Goal: Transaction & Acquisition: Purchase product/service

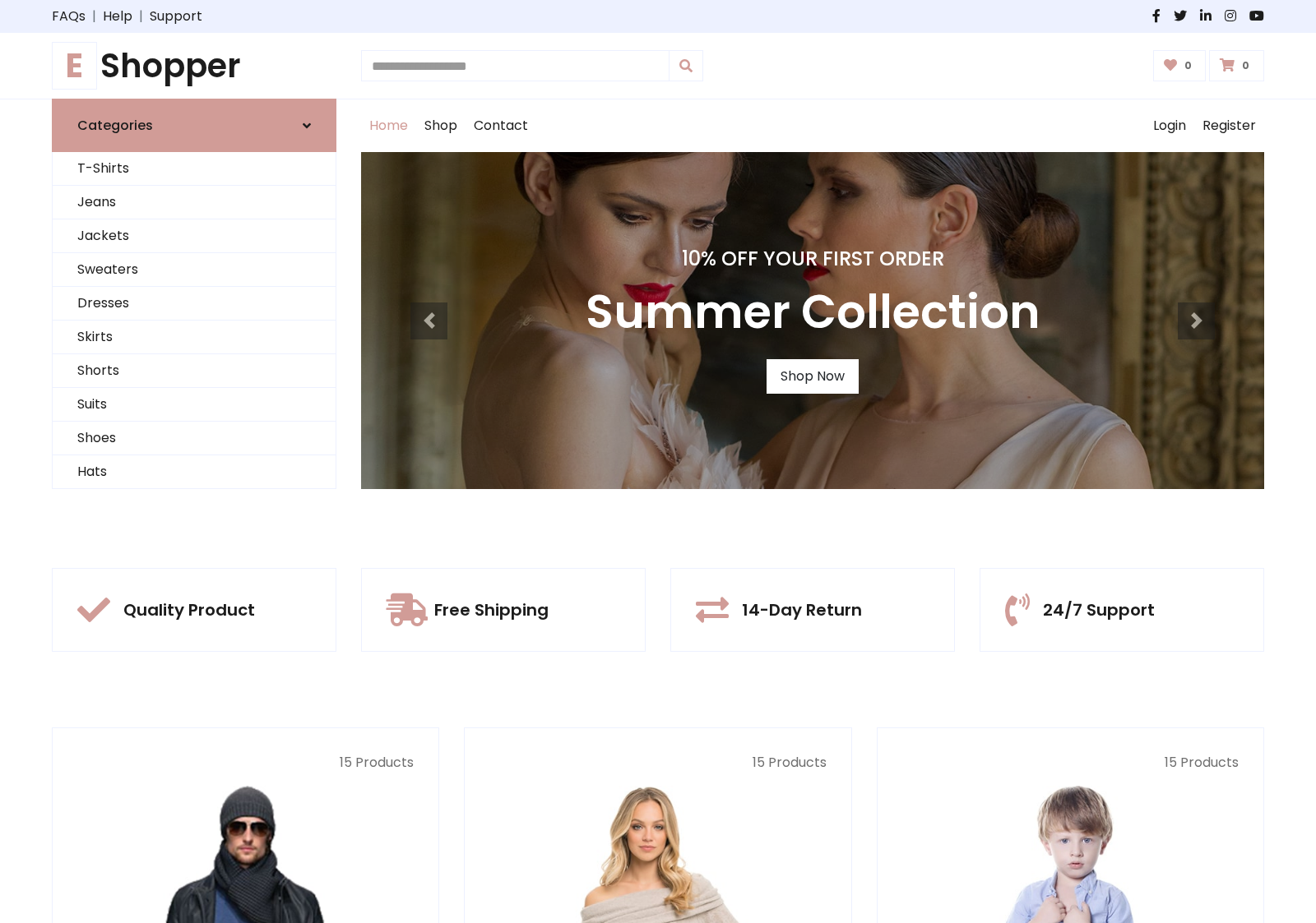
click at [658, 461] on div "10% Off Your First Order Summer Collection Shop Now" at bounding box center [812, 321] width 903 height 337
click at [812, 376] on link "Shop Now" at bounding box center [812, 376] width 92 height 35
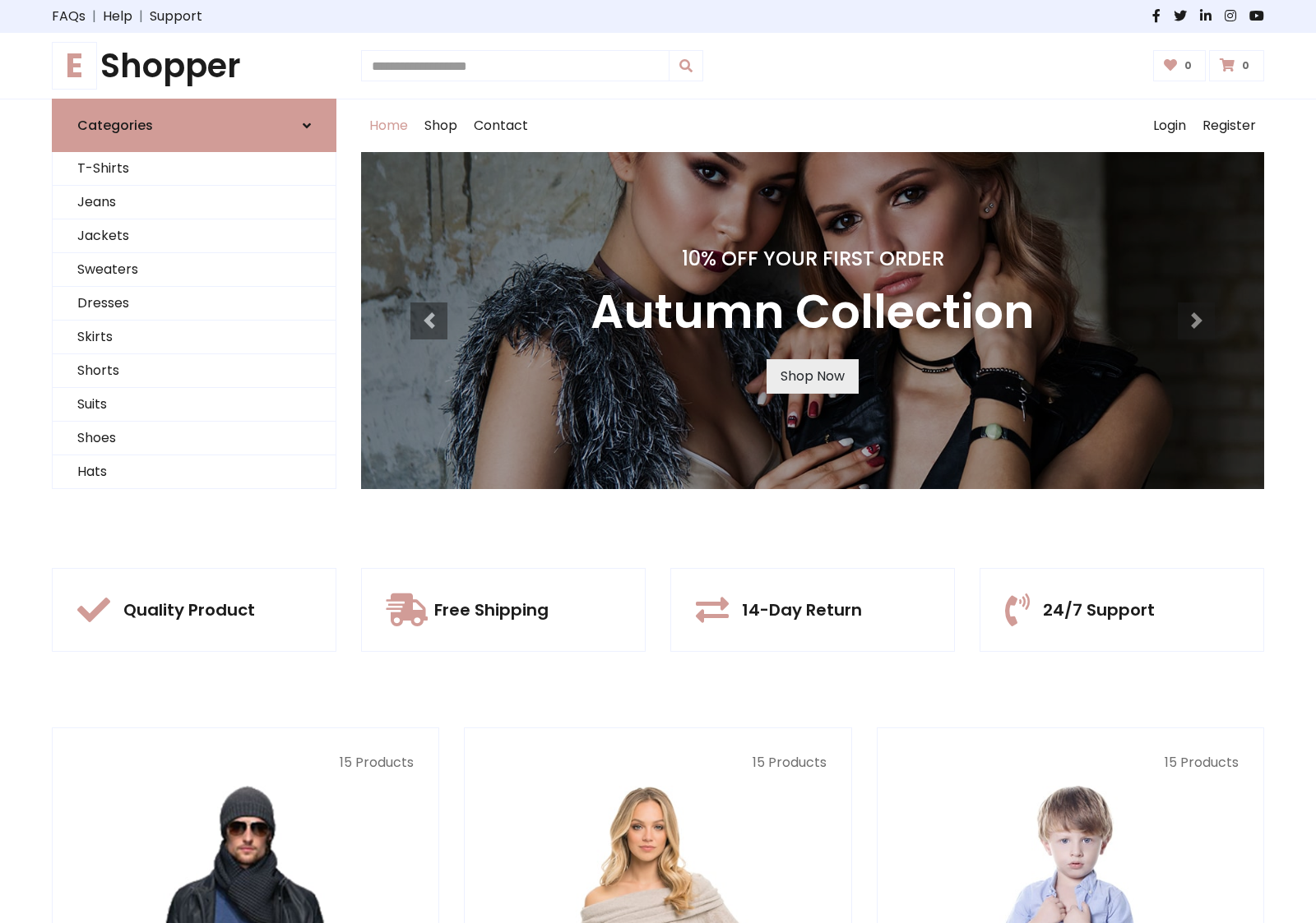
click at [812, 376] on link "Shop Now" at bounding box center [812, 376] width 92 height 35
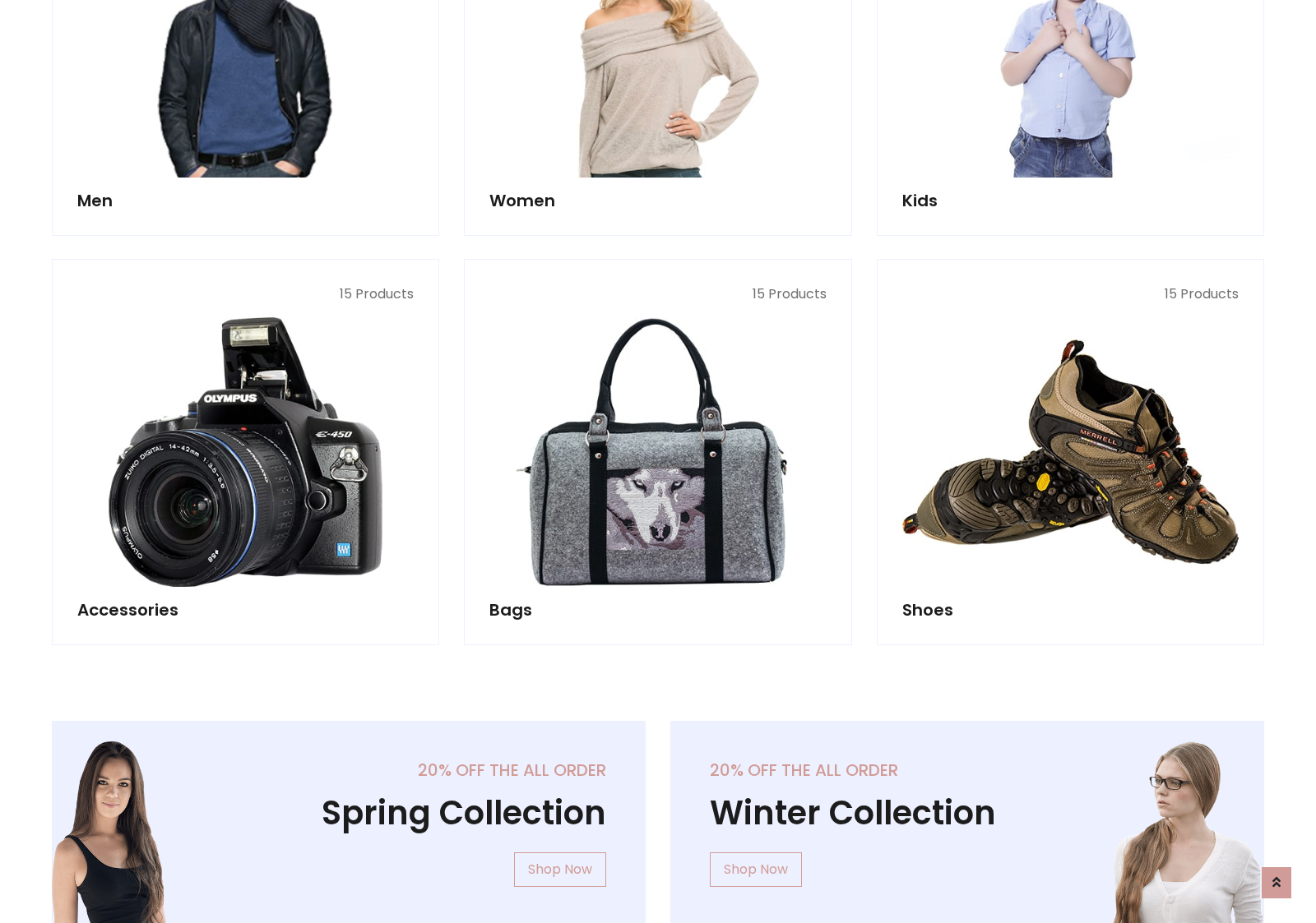
scroll to position [1640, 0]
